Goal: Task Accomplishment & Management: Manage account settings

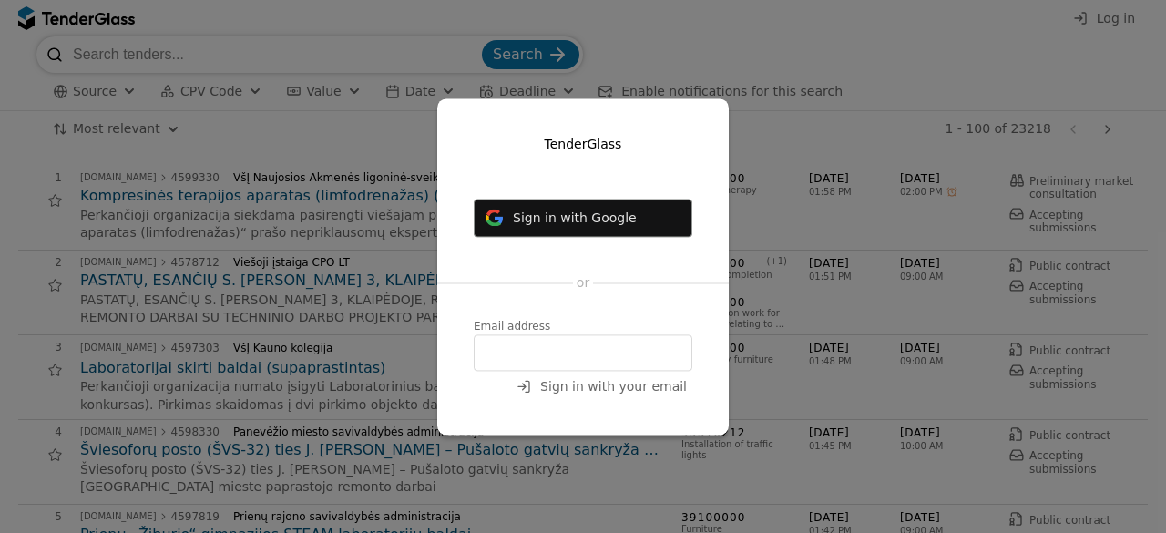
click at [505, 351] on input "email" at bounding box center [583, 352] width 219 height 36
type input "[EMAIL_ADDRESS][DOMAIN_NAME]"
click at [608, 379] on span "Sign in with your email" at bounding box center [613, 386] width 147 height 15
